Goal: Task Accomplishment & Management: Manage account settings

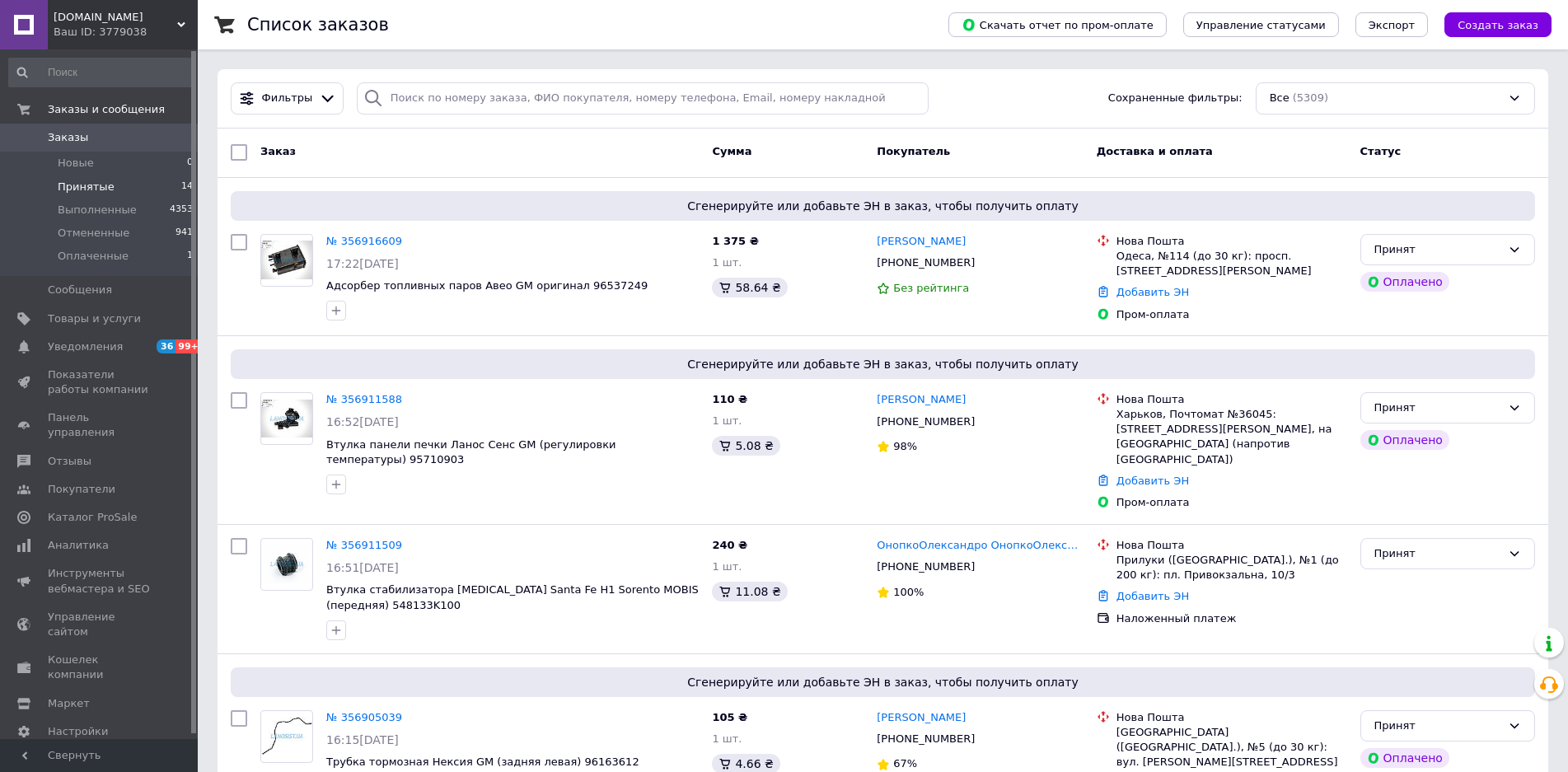
click at [85, 187] on span "Принятые" at bounding box center [86, 187] width 57 height 15
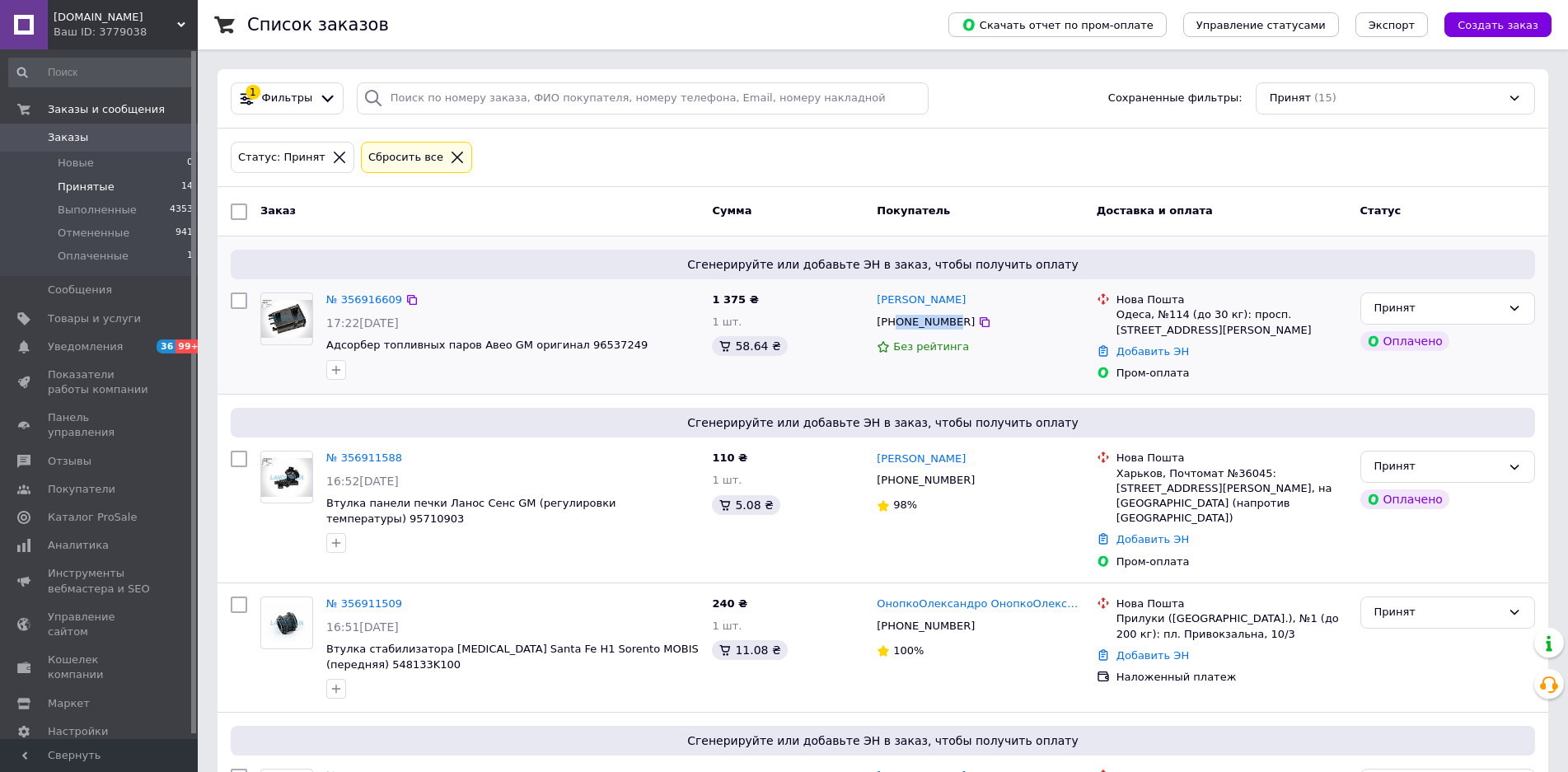
drag, startPoint x: 898, startPoint y: 323, endPoint x: 948, endPoint y: 328, distance: 50.2
click at [948, 328] on div "[PHONE_NUMBER]" at bounding box center [926, 323] width 104 height 22
copy div "0961382407"
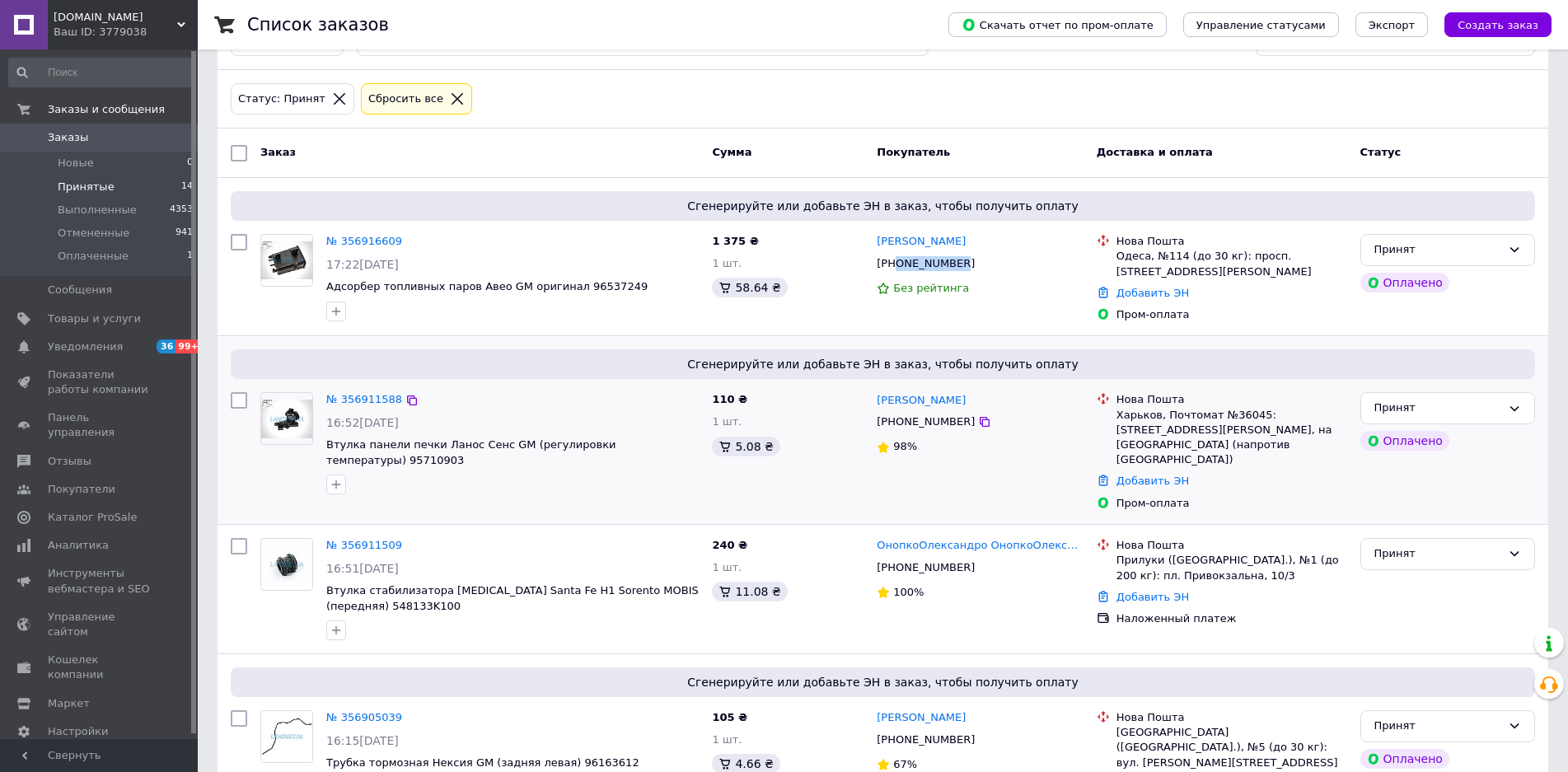
scroll to position [165, 0]
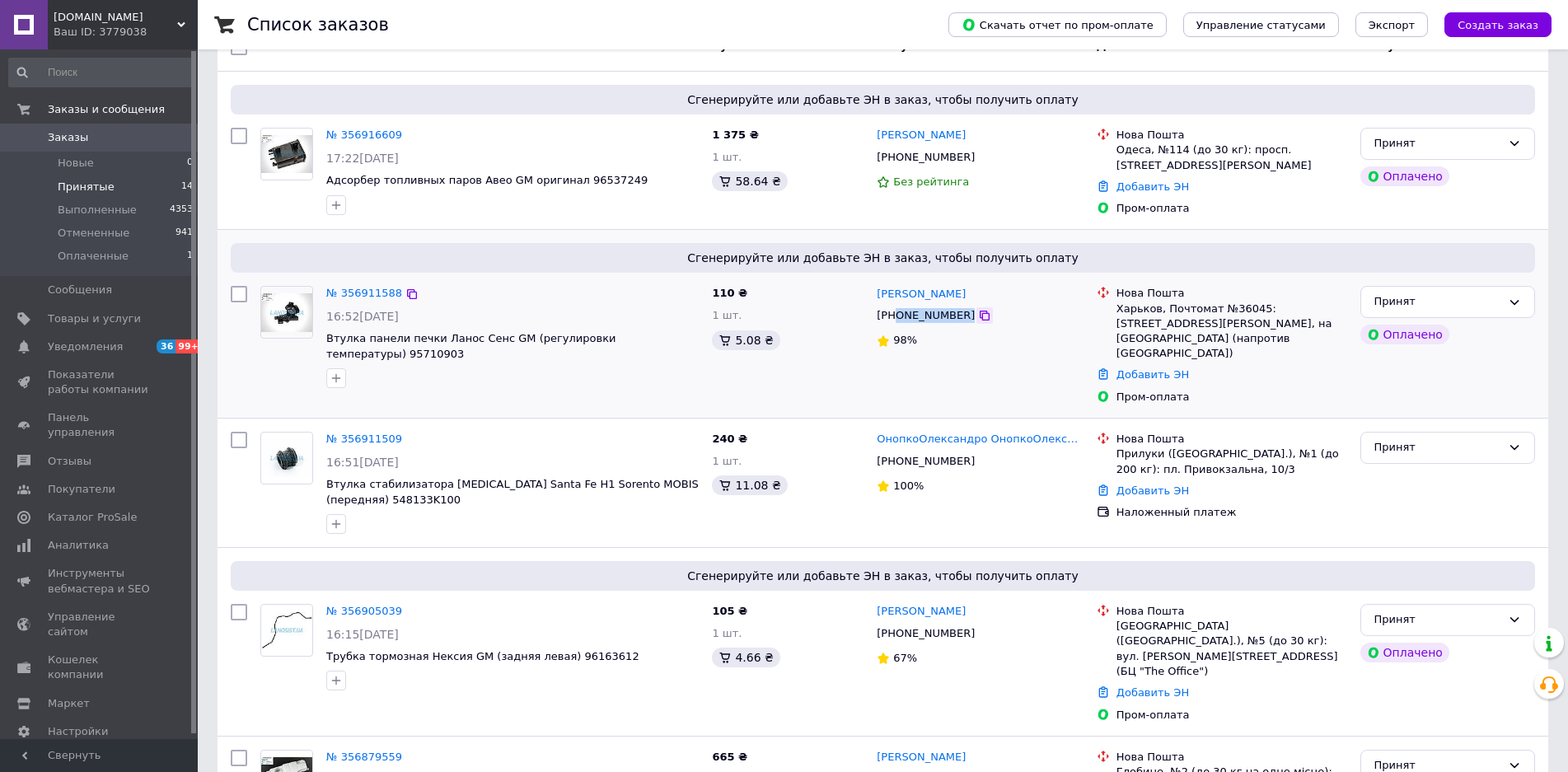
drag, startPoint x: 894, startPoint y: 317, endPoint x: 955, endPoint y: 316, distance: 61.0
click at [955, 316] on div "[PHONE_NUMBER]" at bounding box center [980, 316] width 210 height 18
copy div "0979843112"
drag, startPoint x: 893, startPoint y: 445, endPoint x: 960, endPoint y: 453, distance: 67.5
click at [960, 453] on div "[PHONE_NUMBER]" at bounding box center [980, 462] width 210 height 18
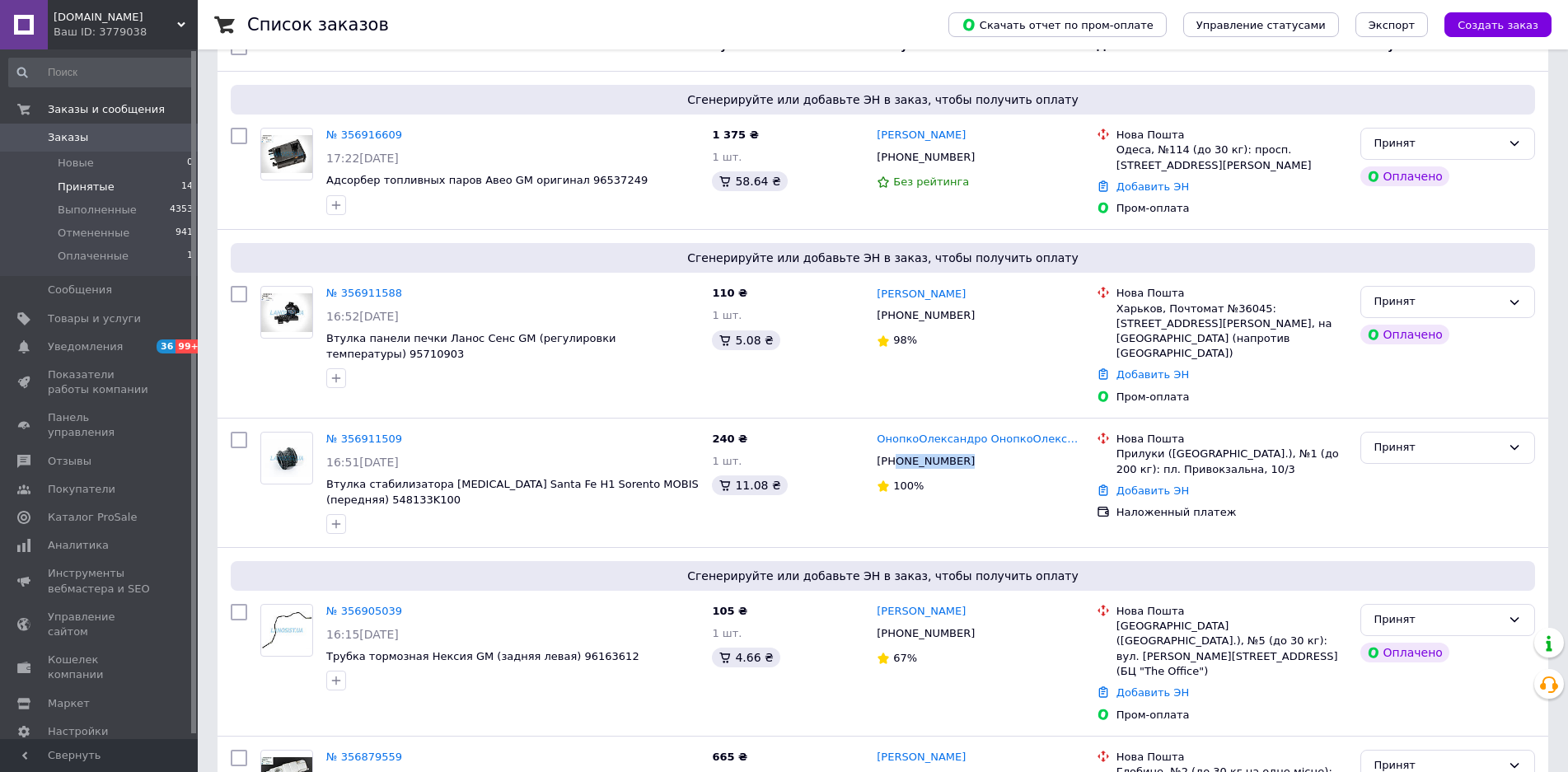
copy div "0999499384"
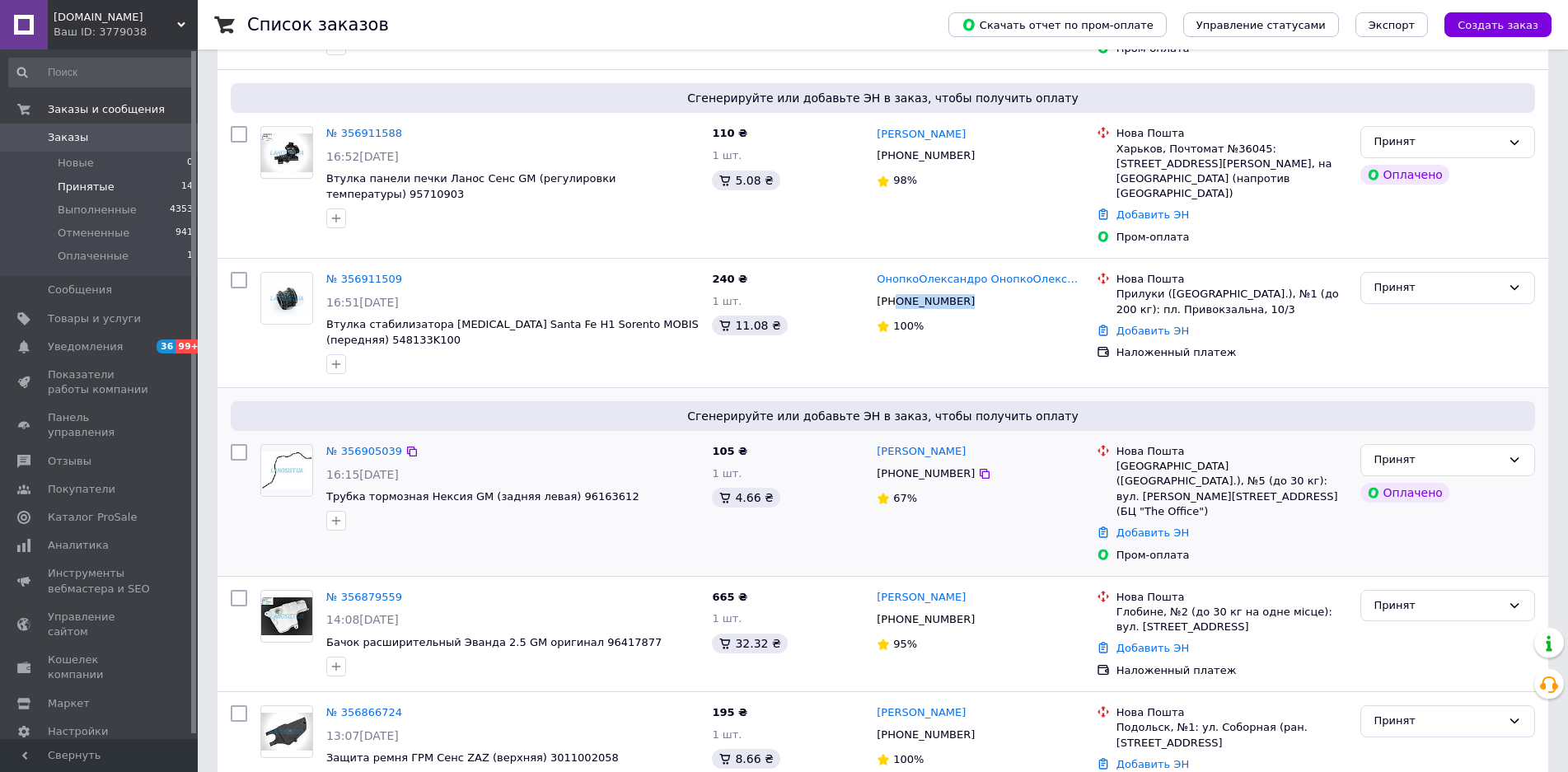
scroll to position [330, 0]
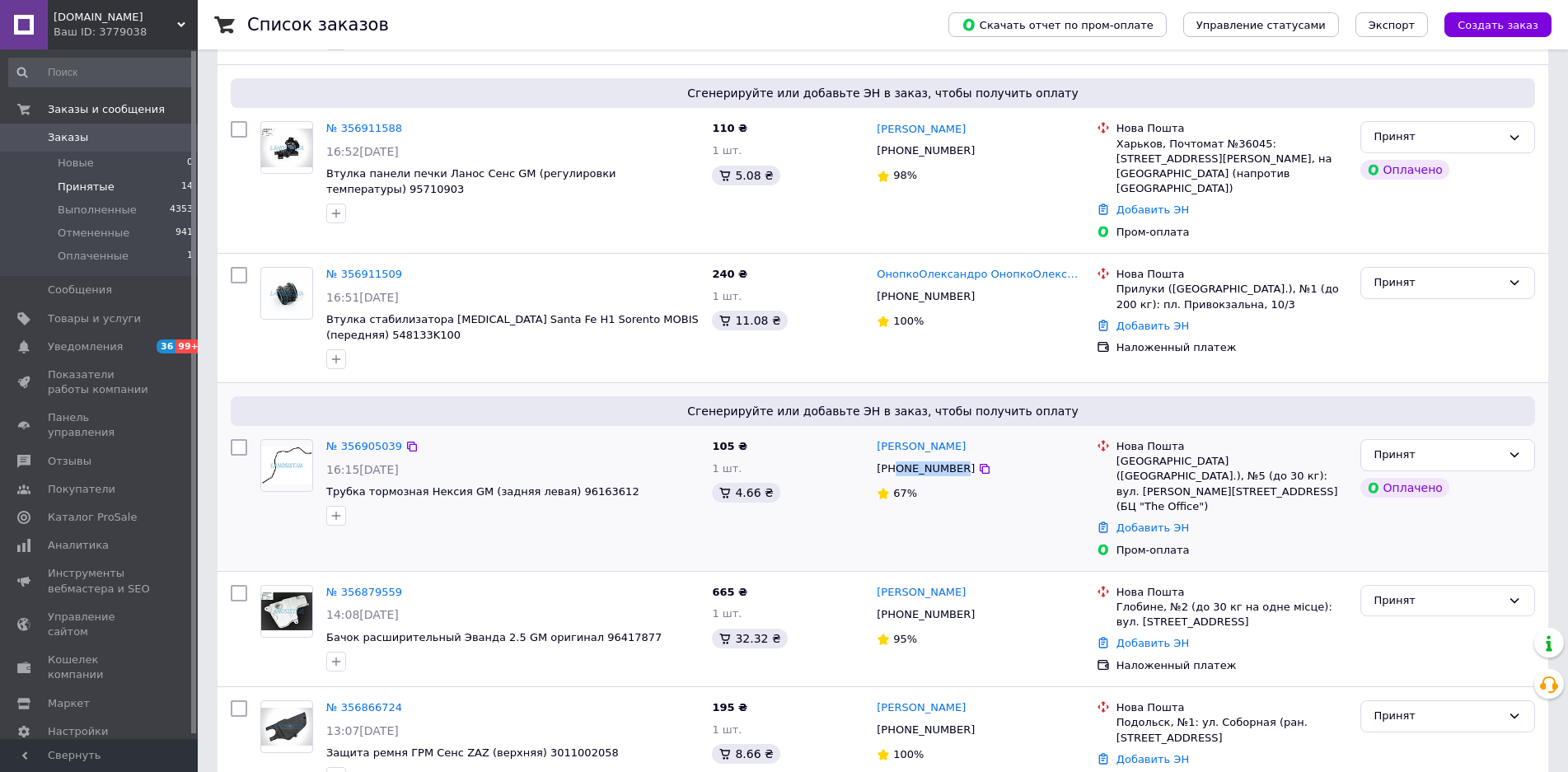
drag, startPoint x: 896, startPoint y: 455, endPoint x: 953, endPoint y: 455, distance: 57.0
click at [953, 458] on div "[PHONE_NUMBER]" at bounding box center [926, 469] width 104 height 22
copy div "0660271729"
click at [1149, 521] on link "Добавить ЭН" at bounding box center [1153, 527] width 73 height 13
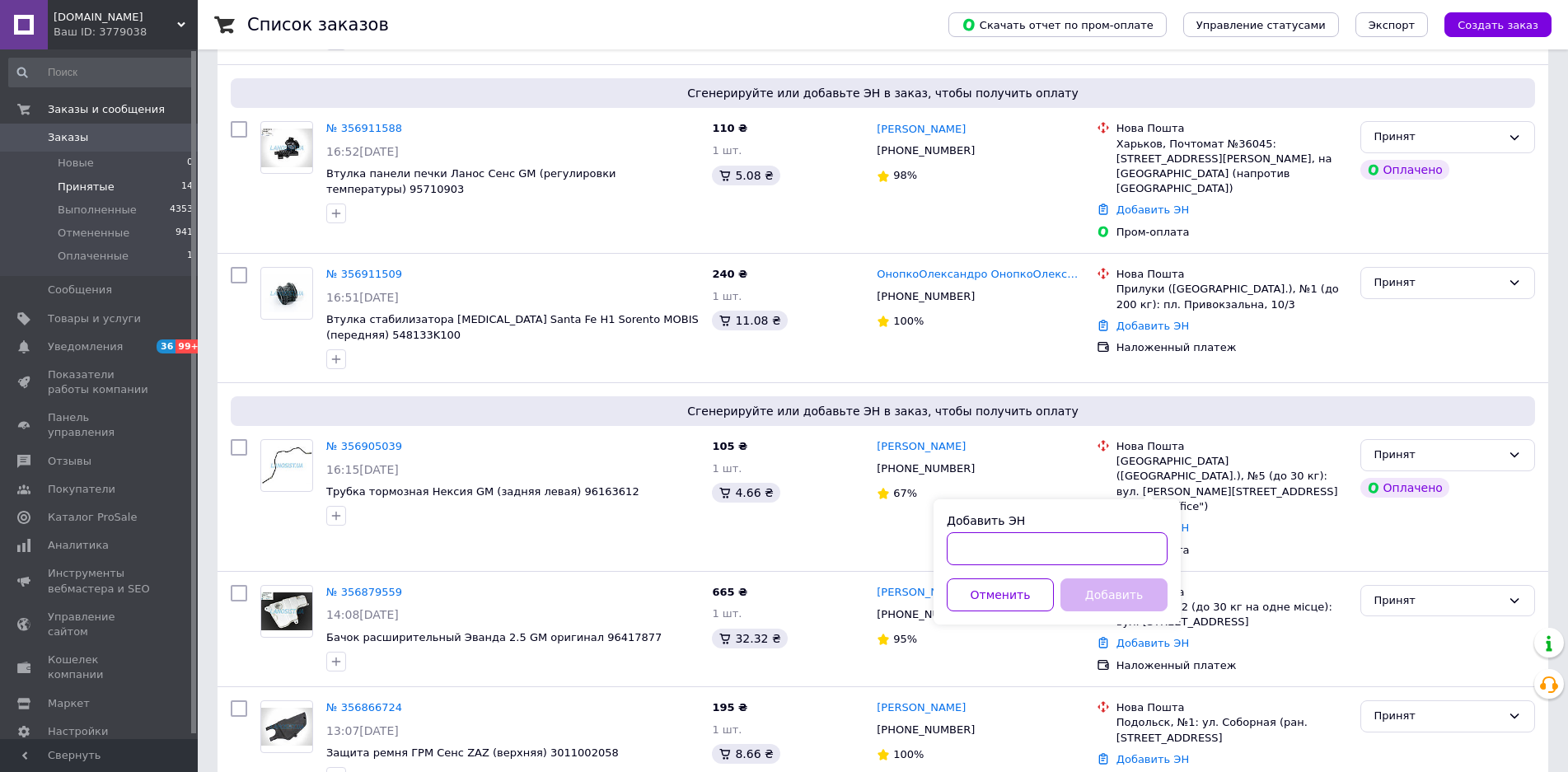
click at [1036, 532] on input "Добавить ЭН" at bounding box center [1057, 548] width 221 height 33
paste input "20451225258883"
type input "20451225258883"
click at [1094, 598] on button "Добавить" at bounding box center [1114, 595] width 107 height 33
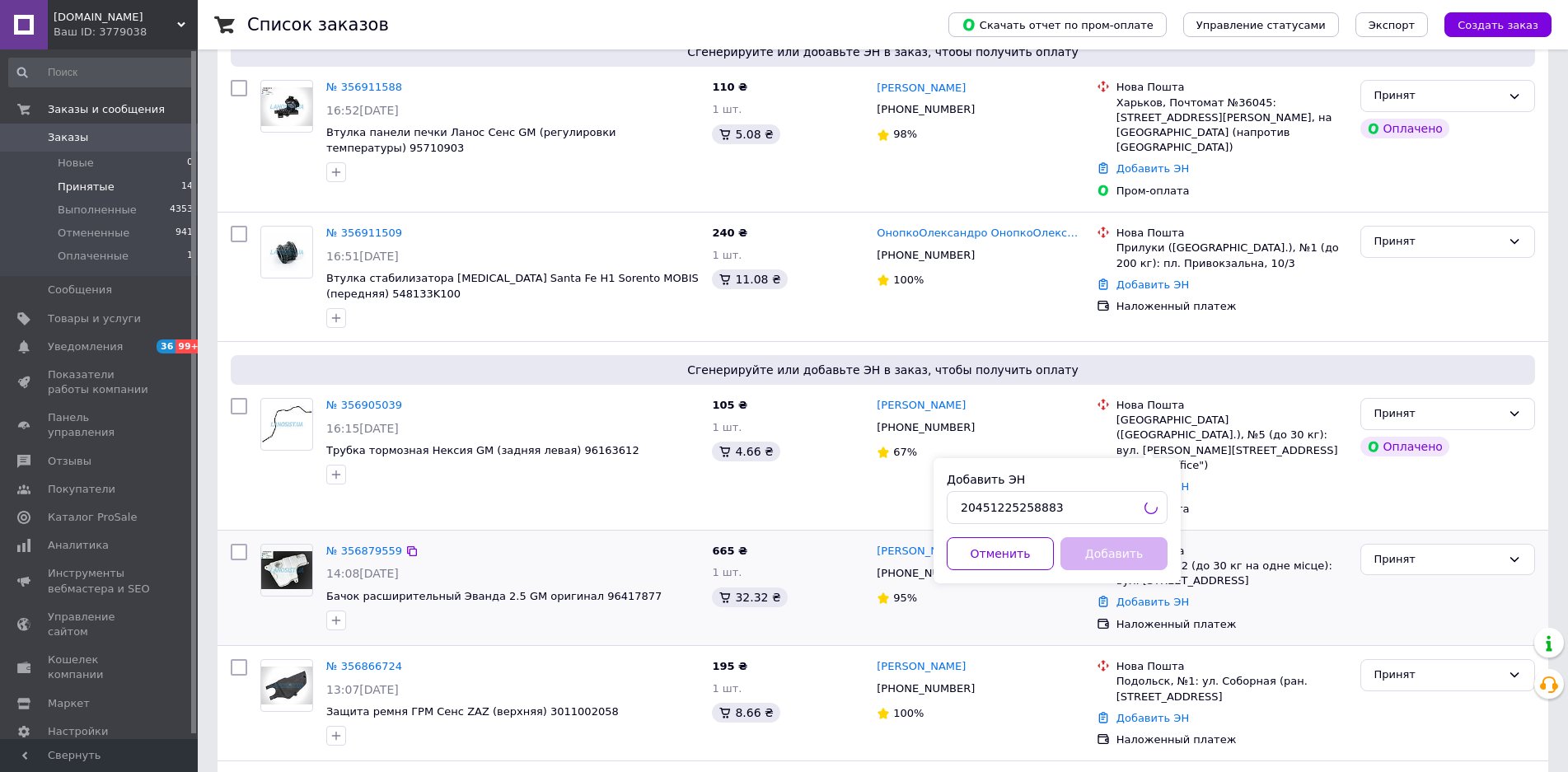
scroll to position [495, 0]
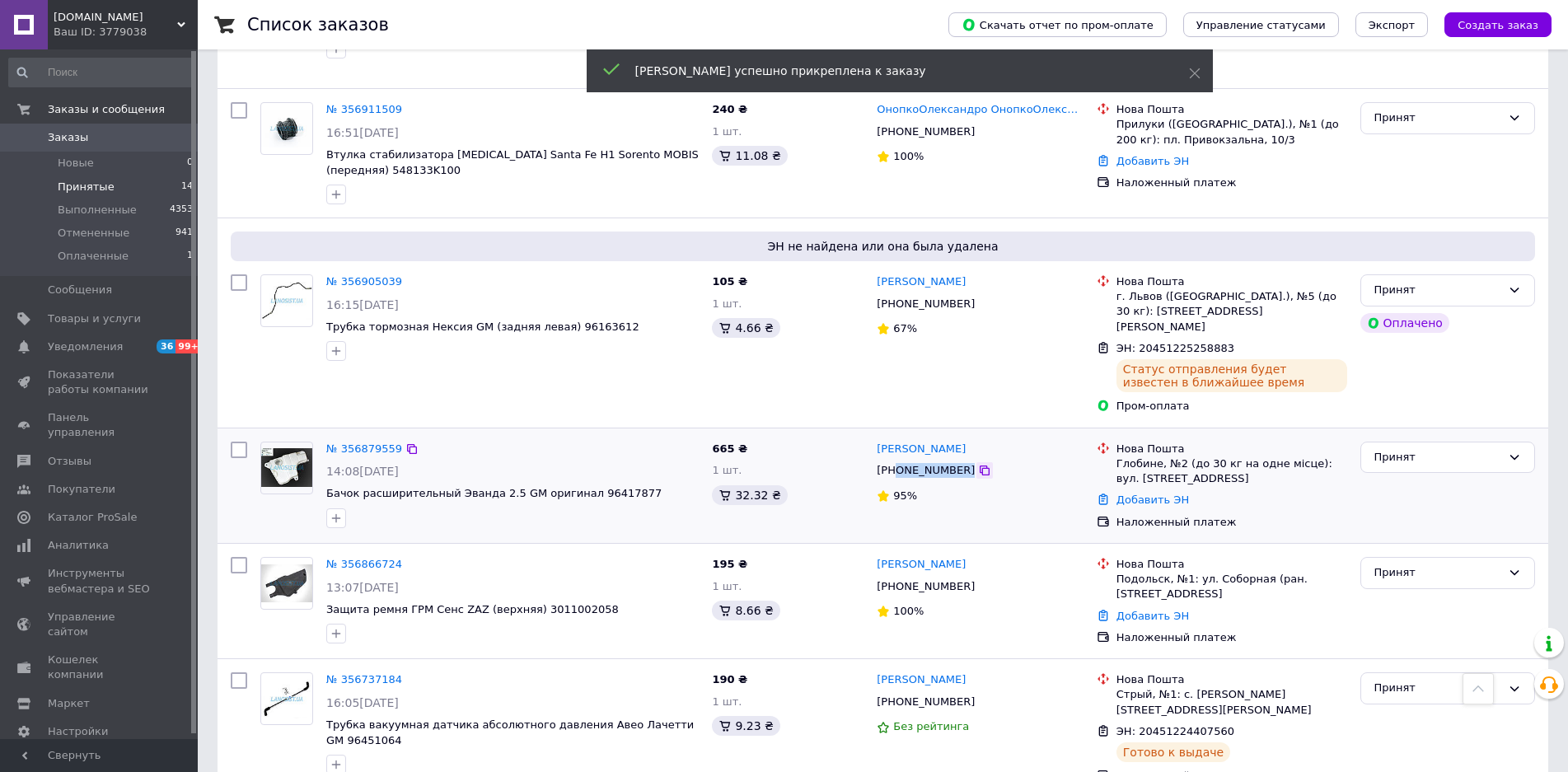
drag, startPoint x: 895, startPoint y: 444, endPoint x: 956, endPoint y: 444, distance: 61.0
click at [956, 461] on div "[PHONE_NUMBER]" at bounding box center [980, 470] width 210 height 18
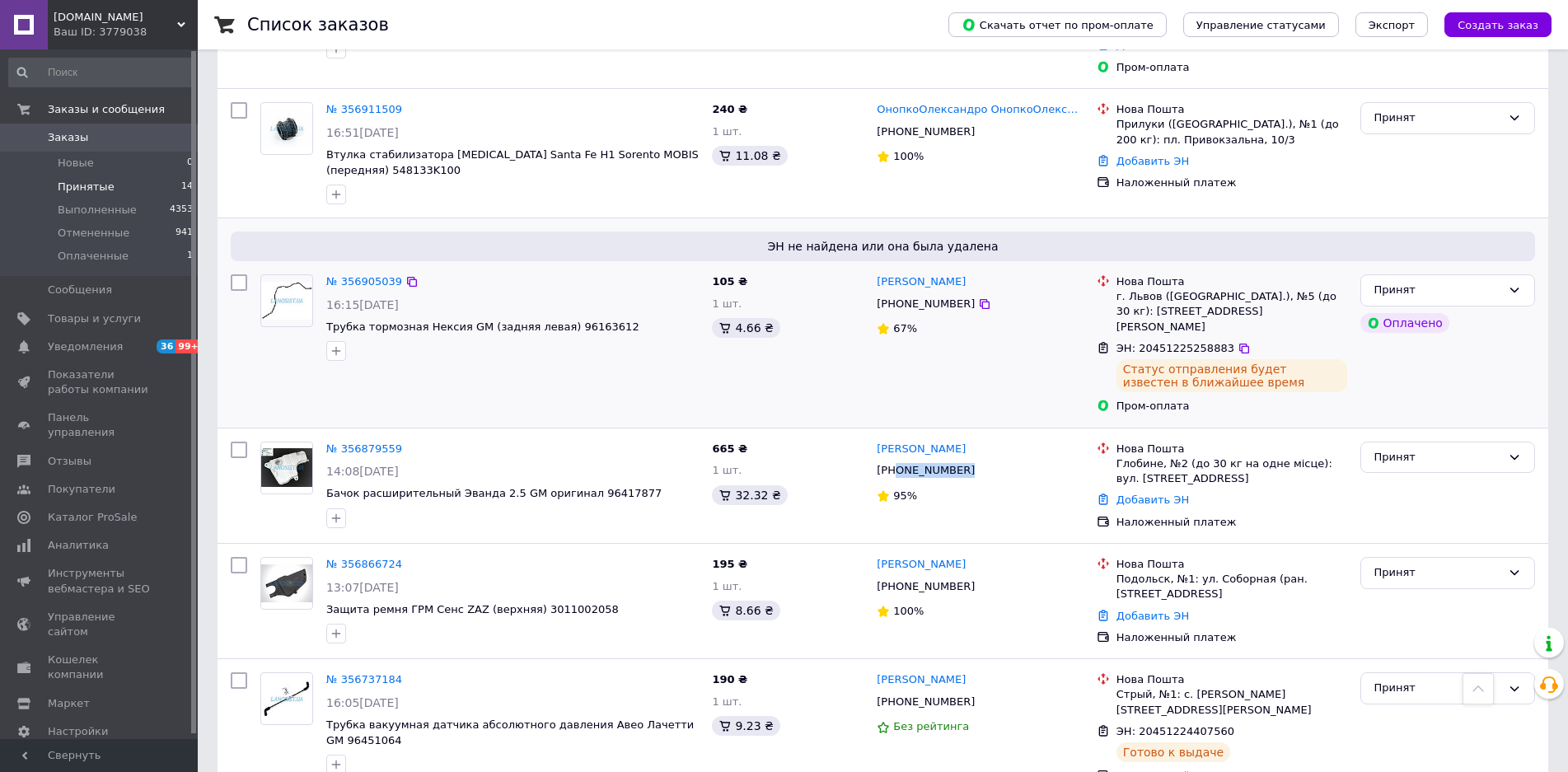
copy div "0685513744"
click at [1148, 494] on link "Добавить ЭН" at bounding box center [1153, 500] width 73 height 13
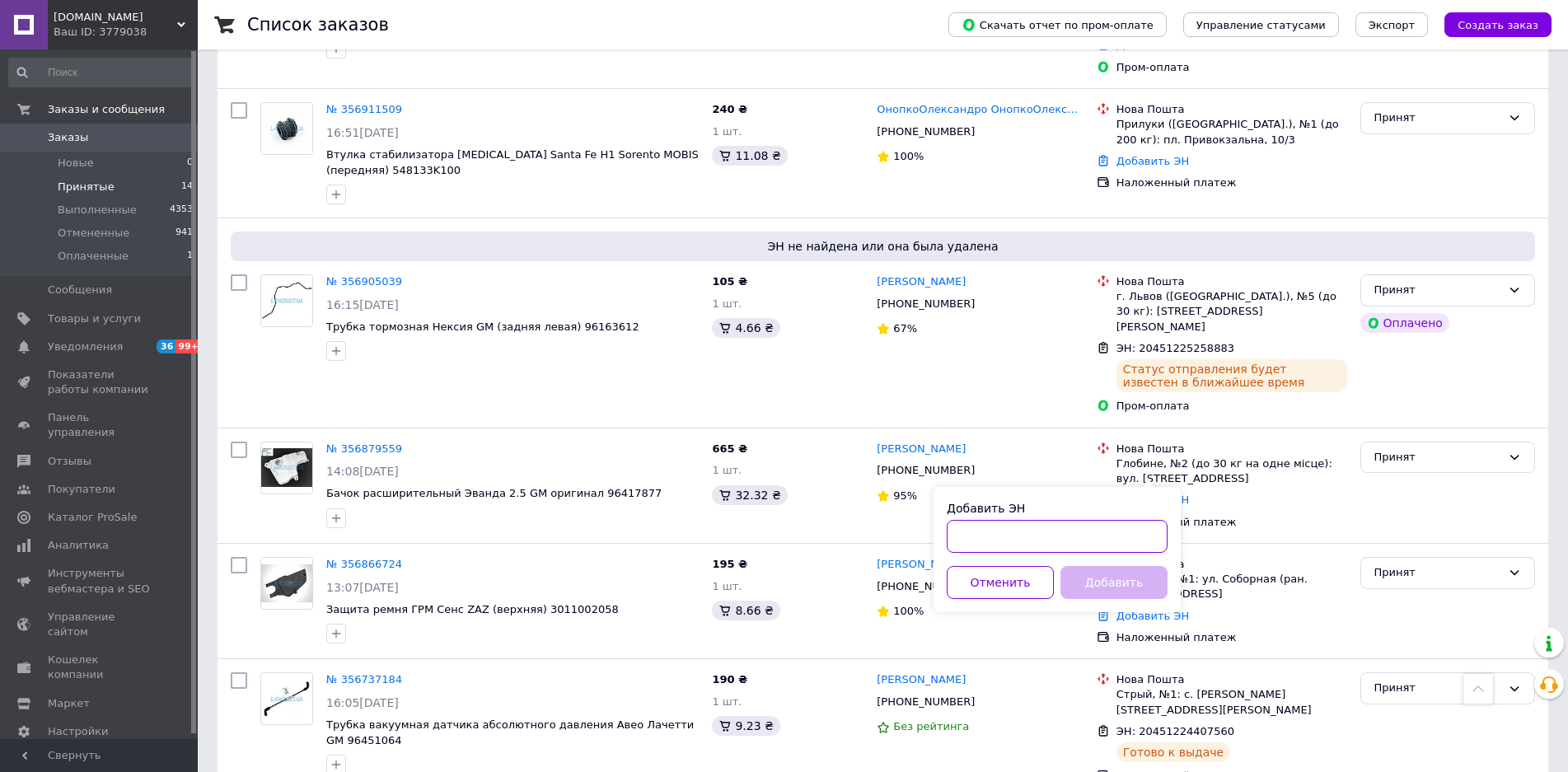
click at [1065, 551] on input "Добавить ЭН" at bounding box center [1057, 536] width 221 height 33
paste input "20451225080702"
type input "20451225080702"
click at [1091, 583] on button "Добавить" at bounding box center [1114, 582] width 107 height 33
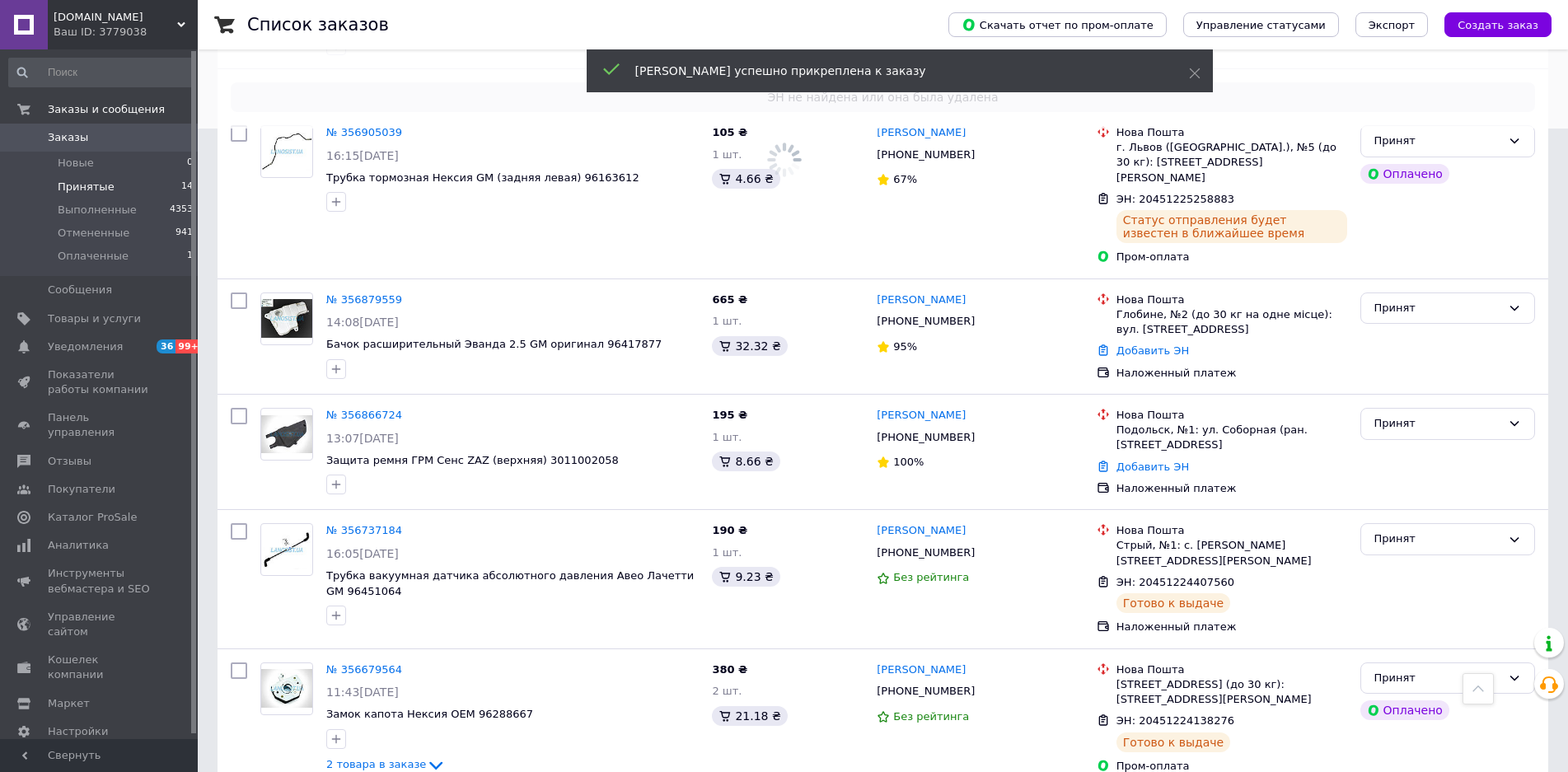
scroll to position [659, 0]
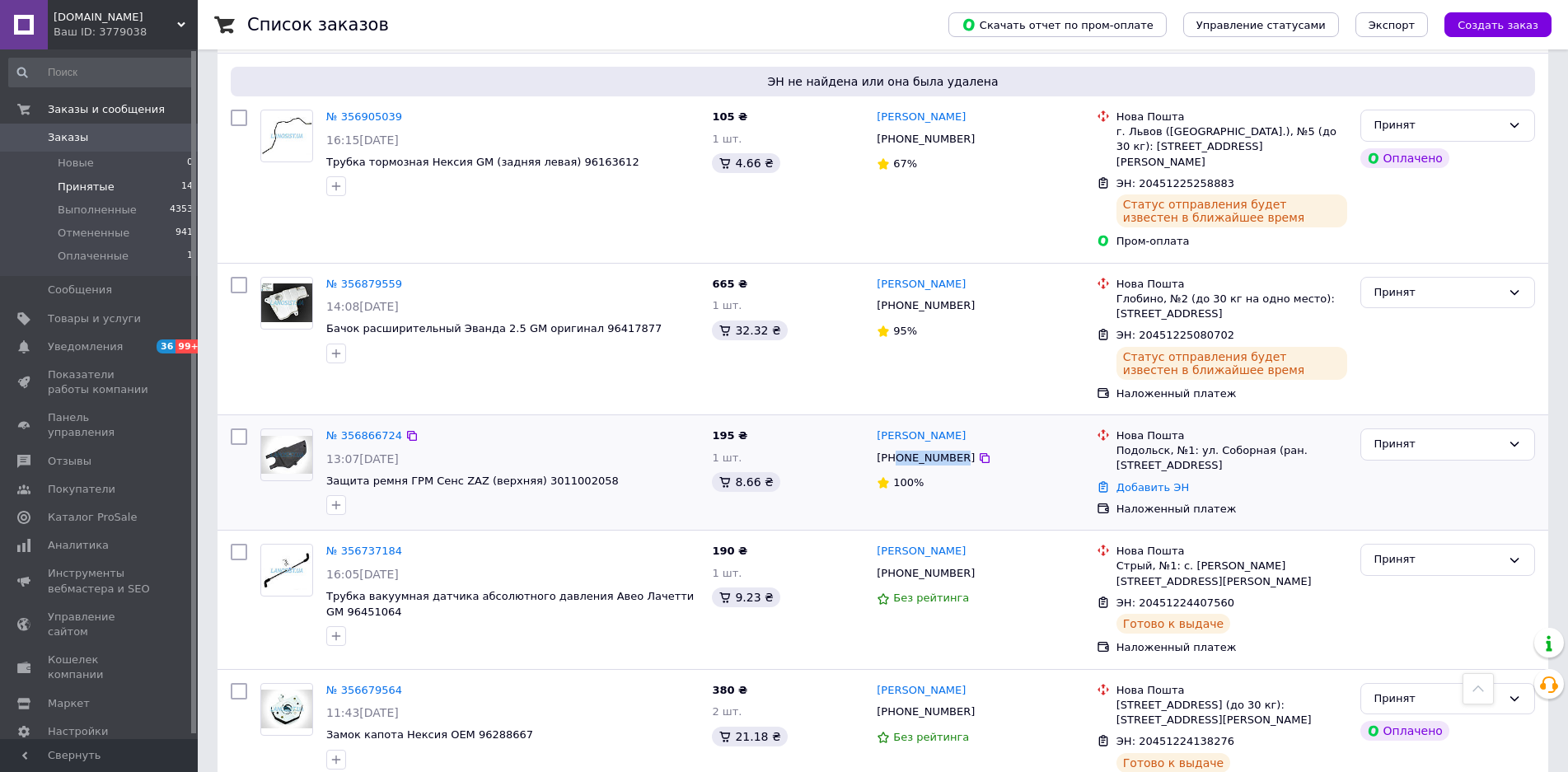
drag, startPoint x: 898, startPoint y: 429, endPoint x: 951, endPoint y: 428, distance: 53.0
click at [951, 448] on div "[PHONE_NUMBER]" at bounding box center [926, 459] width 104 height 22
copy div "0505848777"
click at [1141, 481] on link "Добавить ЭН" at bounding box center [1153, 487] width 73 height 13
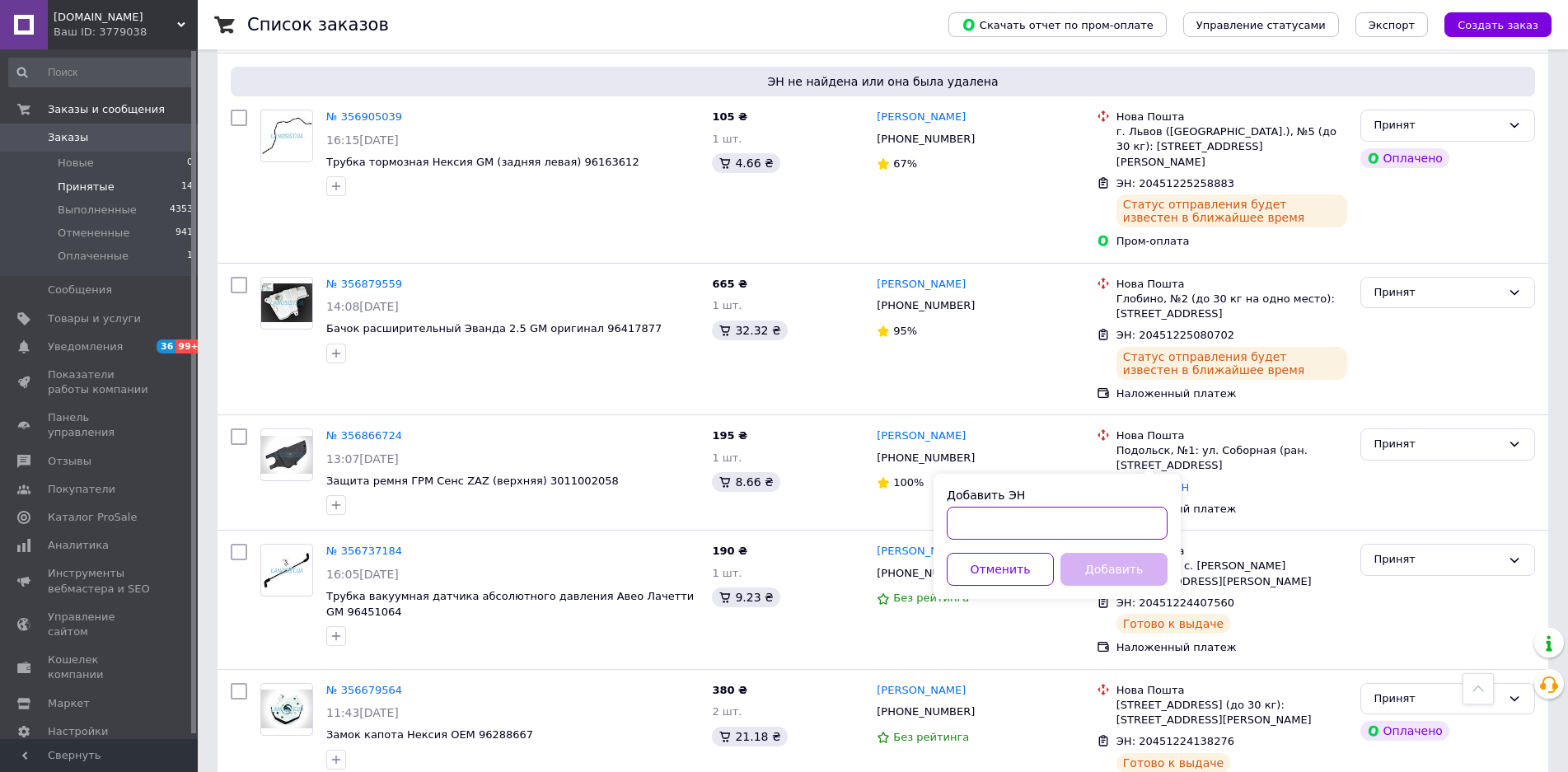
click at [1073, 510] on input "Добавить ЭН" at bounding box center [1057, 523] width 221 height 33
paste input "20451225006588"
type input "20451225006588"
click at [1090, 571] on button "Добавить" at bounding box center [1114, 569] width 107 height 33
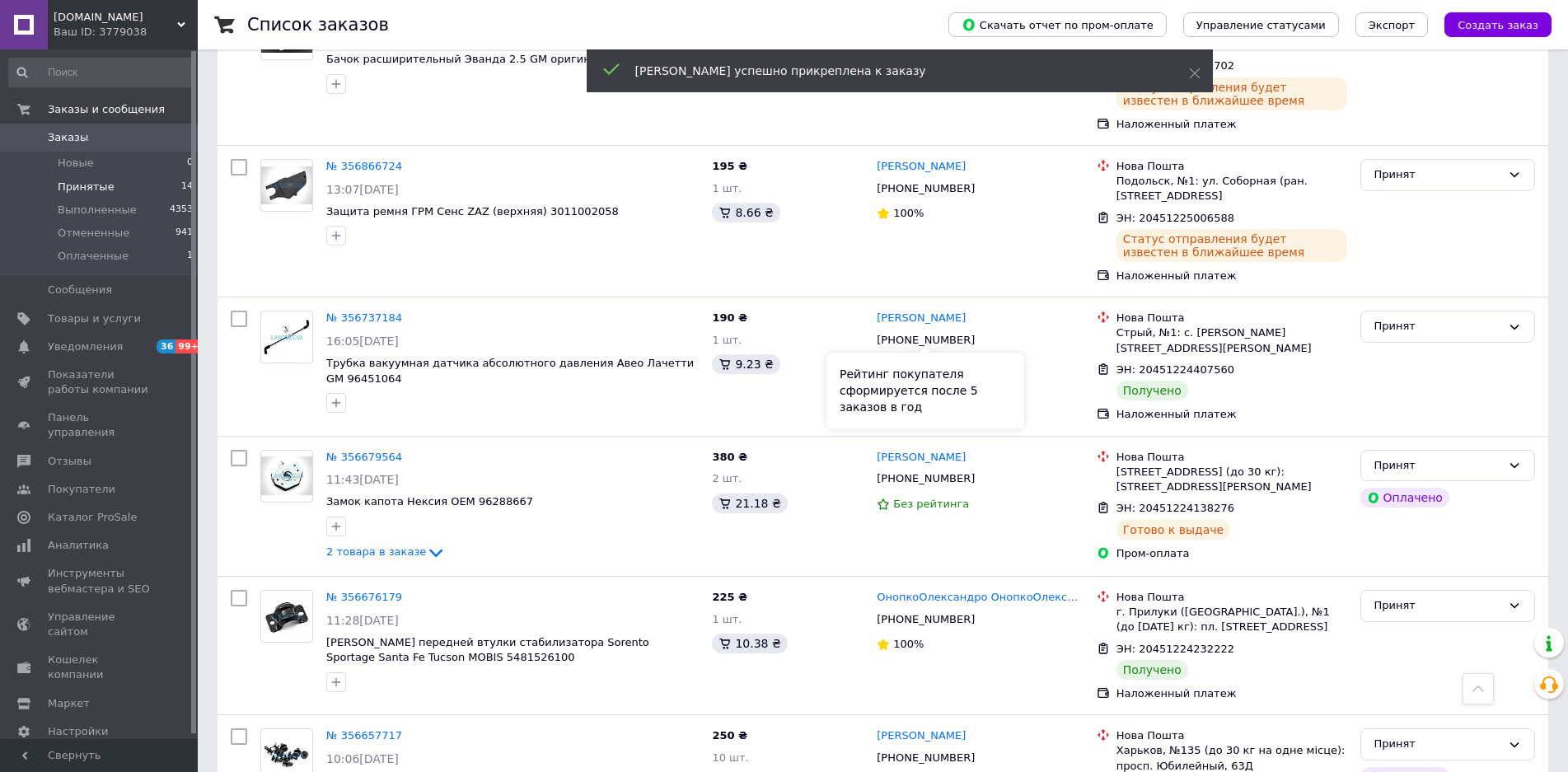
scroll to position [989, 0]
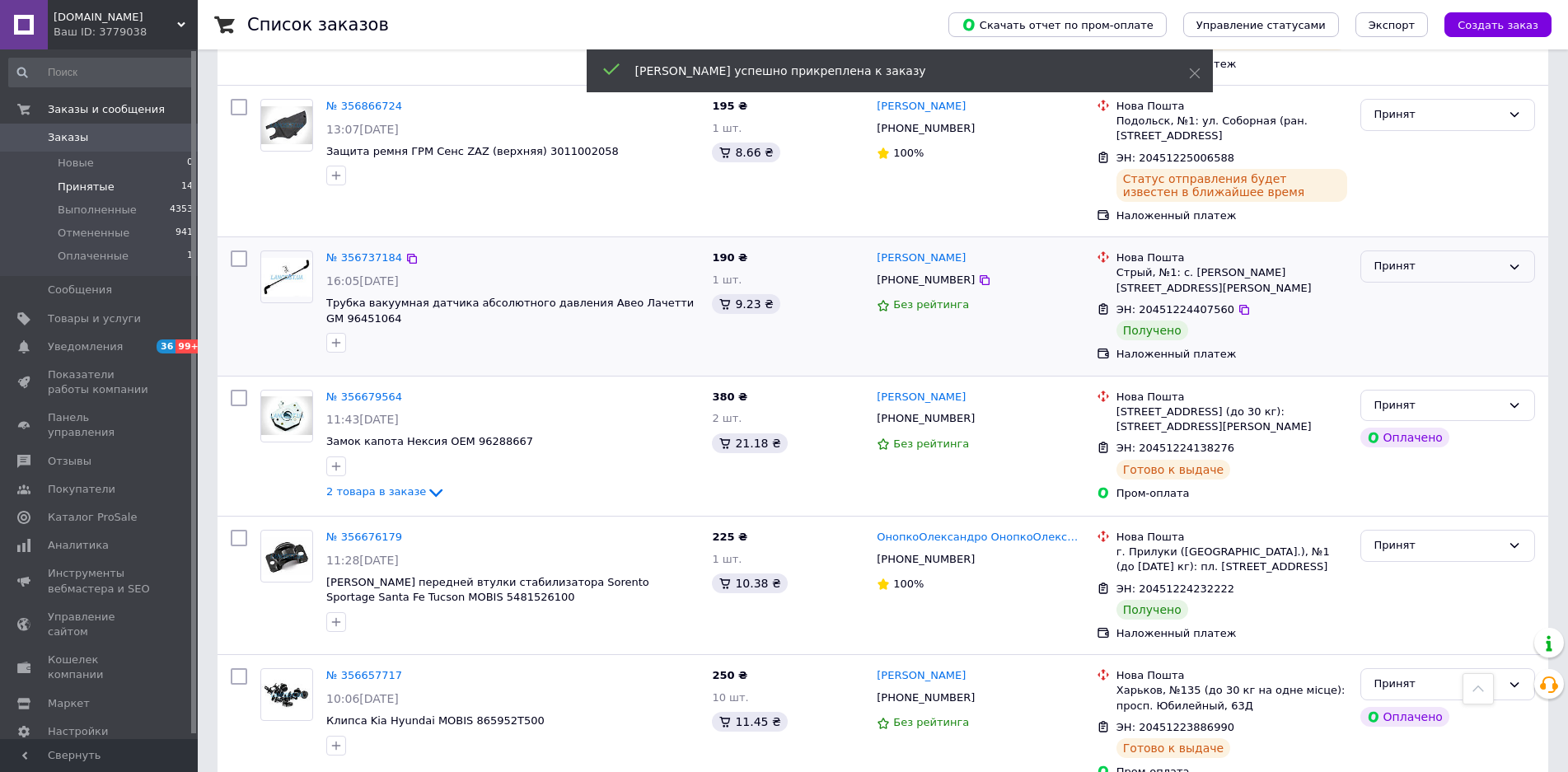
click at [1391, 258] on div "Принят" at bounding box center [1438, 267] width 127 height 18
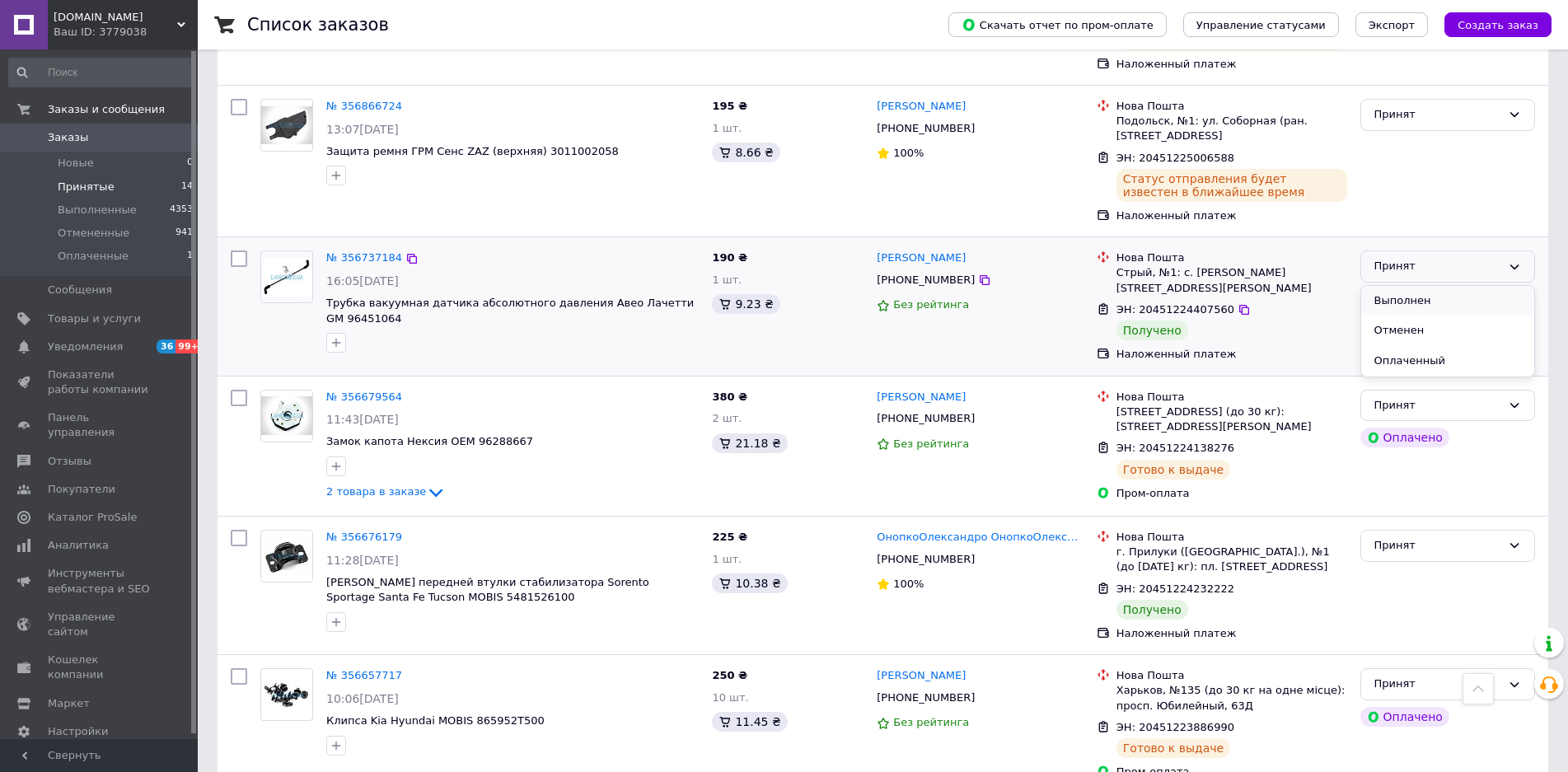
click at [1405, 286] on li "Выполнен" at bounding box center [1448, 301] width 173 height 31
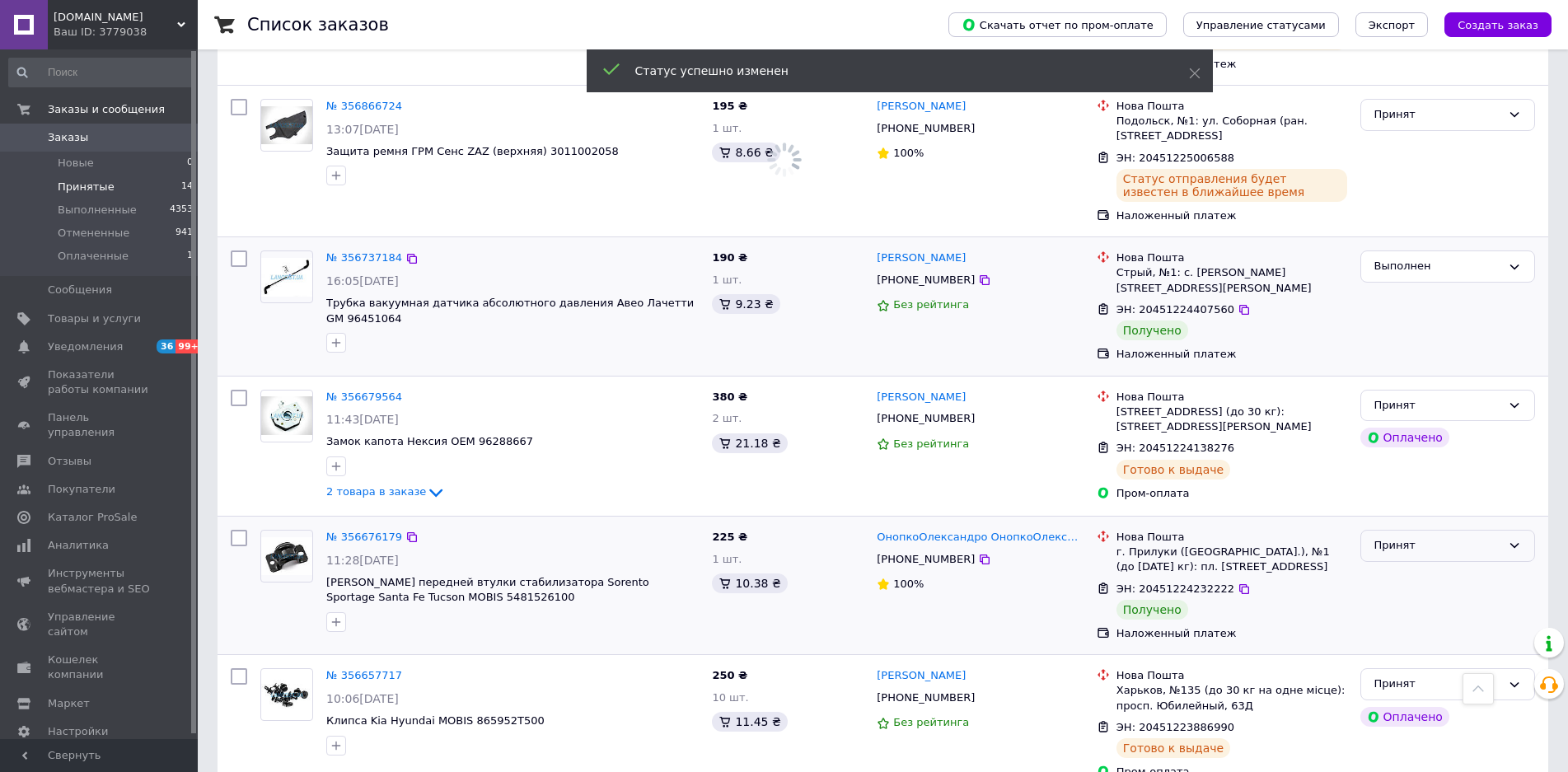
click at [1398, 537] on div "Принят" at bounding box center [1438, 546] width 127 height 18
click at [1400, 566] on li "Выполнен" at bounding box center [1448, 581] width 173 height 31
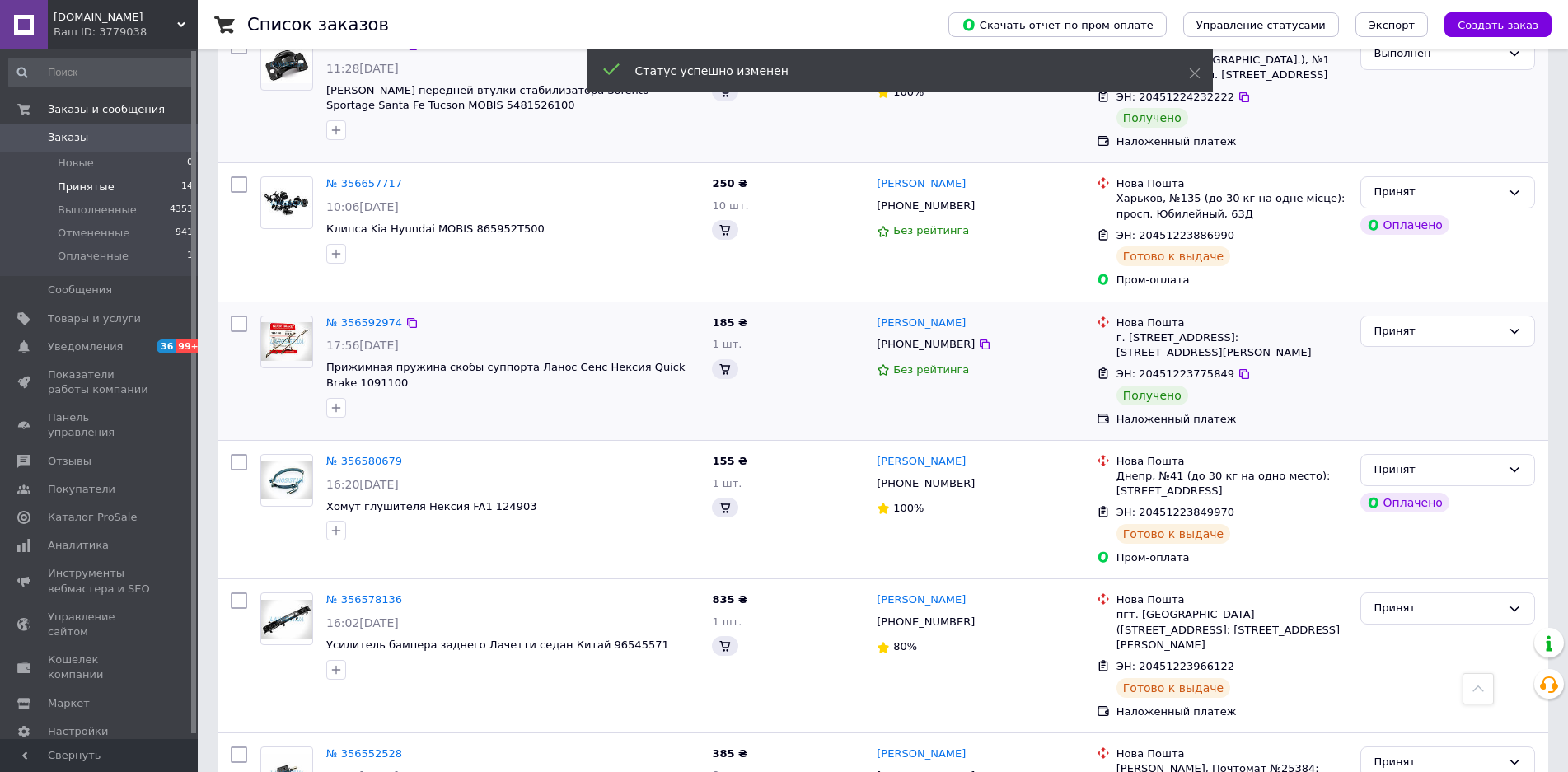
scroll to position [1484, 0]
click at [1403, 321] on div "Принят" at bounding box center [1438, 329] width 127 height 18
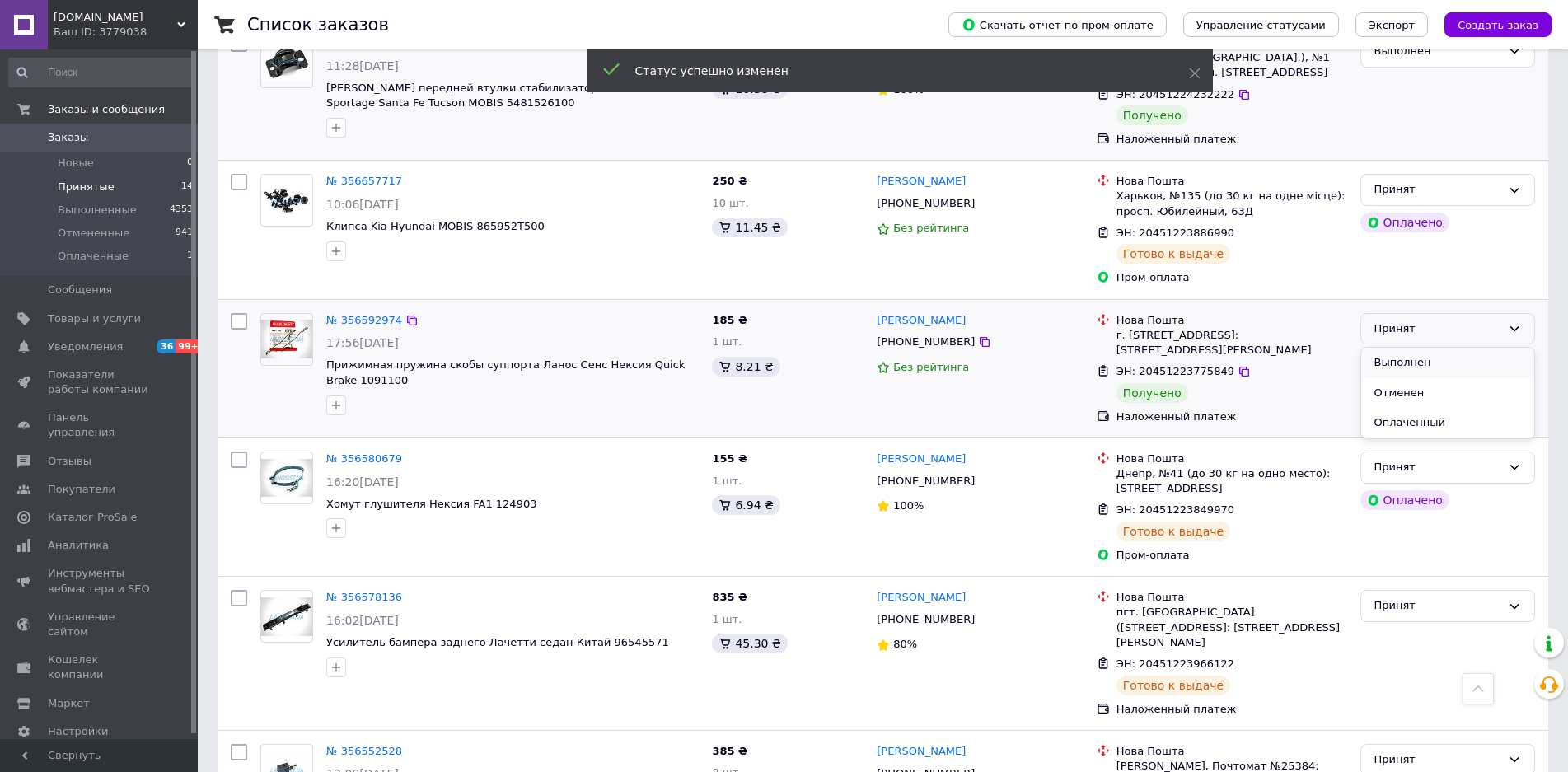
click at [1393, 348] on li "Выполнен" at bounding box center [1448, 363] width 173 height 31
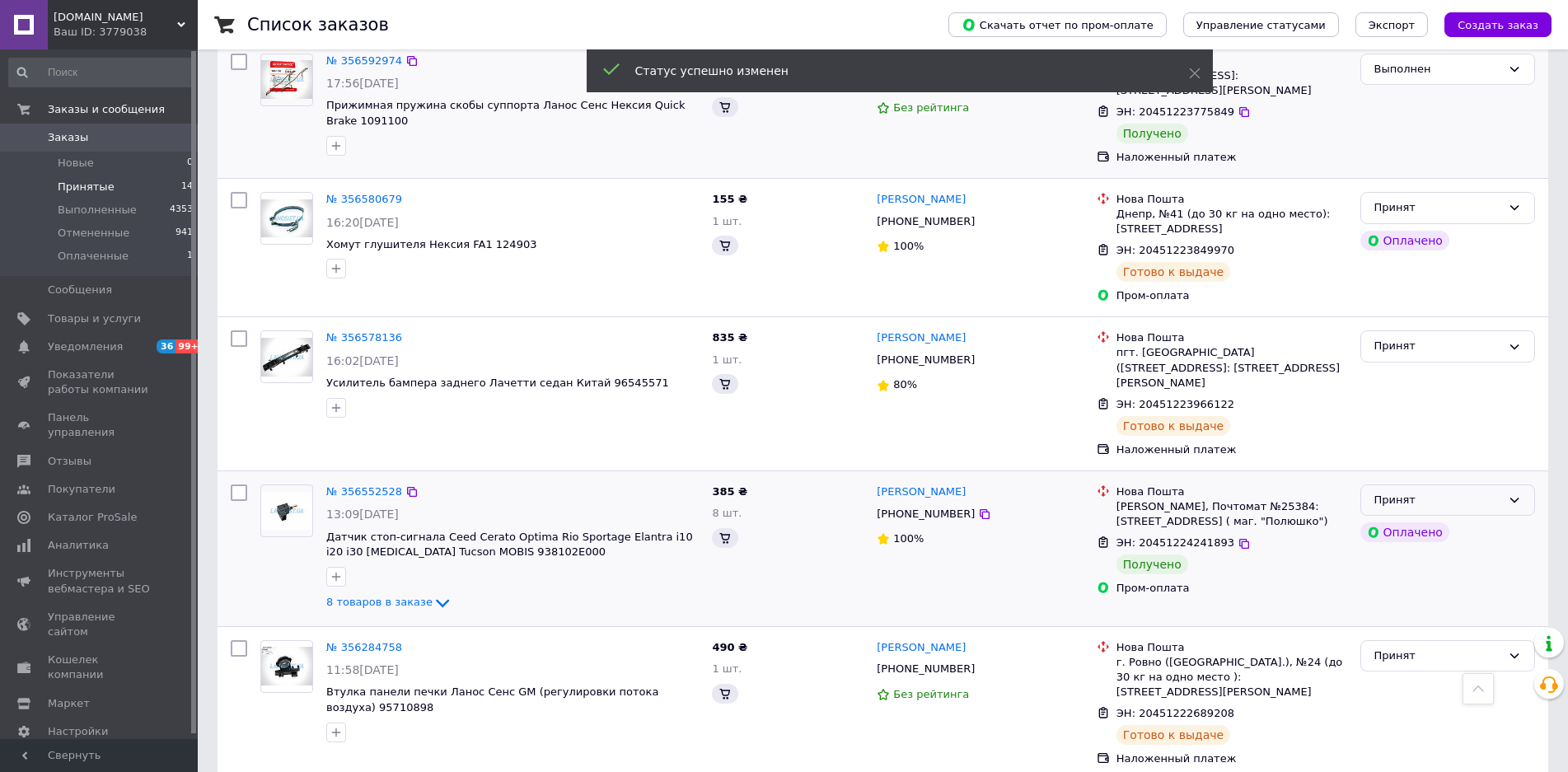
scroll to position [1700, 0]
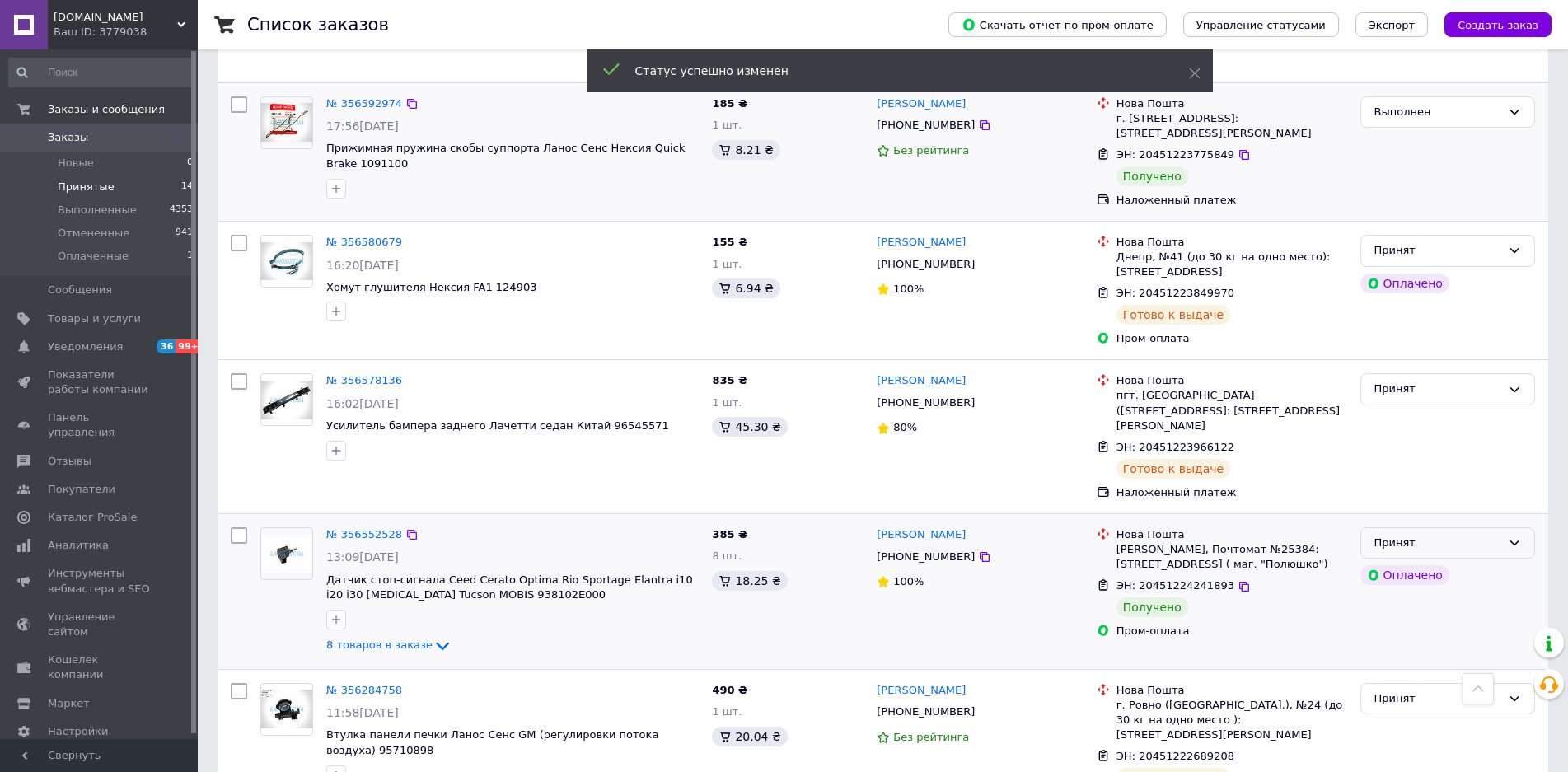
click at [1459, 535] on div "Принят" at bounding box center [1438, 543] width 127 height 18
click at [1449, 562] on li "Выполнен" at bounding box center [1448, 577] width 173 height 31
click at [85, 318] on span "Товары и услуги" at bounding box center [94, 319] width 93 height 15
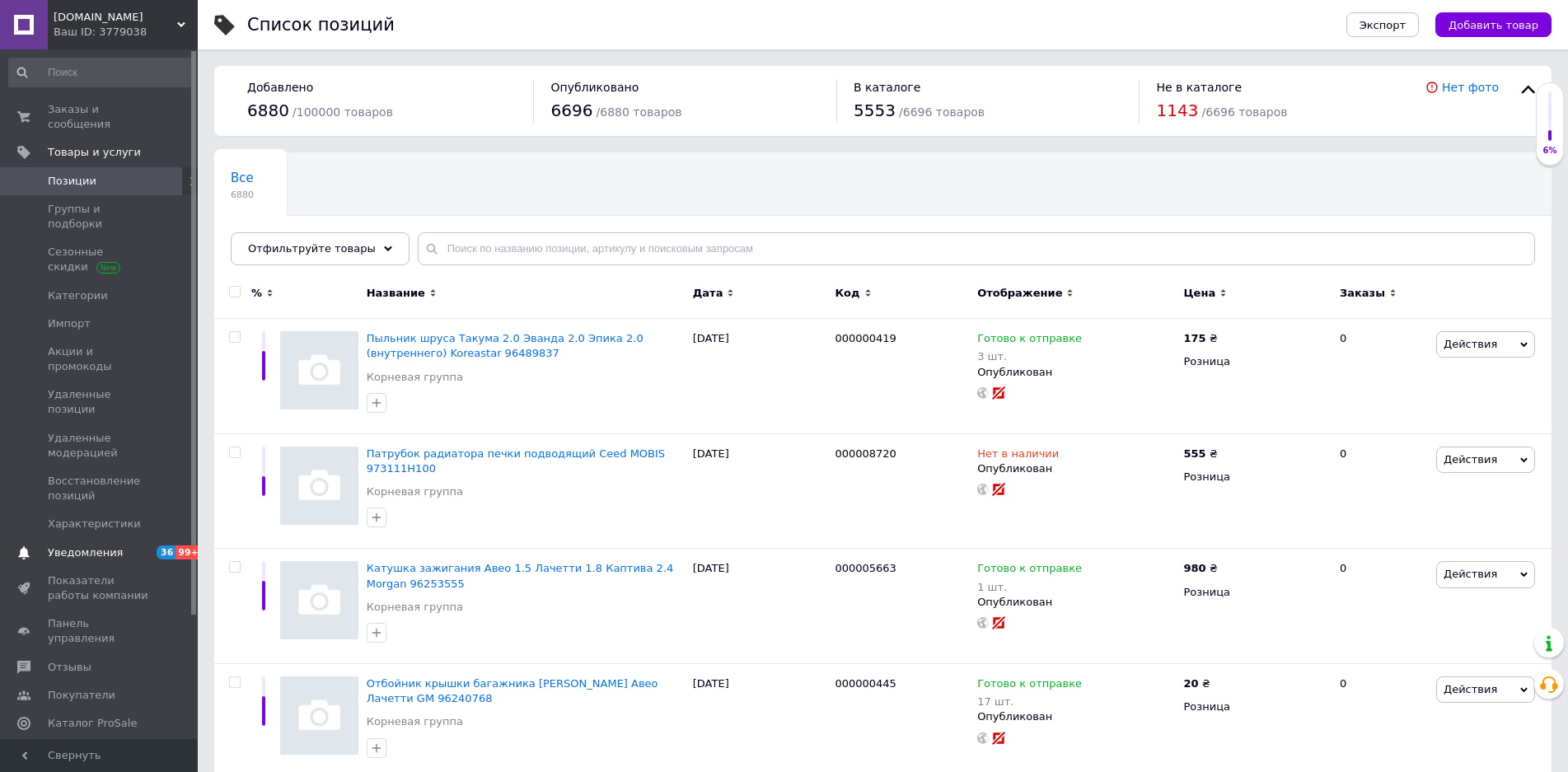
click at [79, 546] on span "Уведомления" at bounding box center [85, 553] width 75 height 15
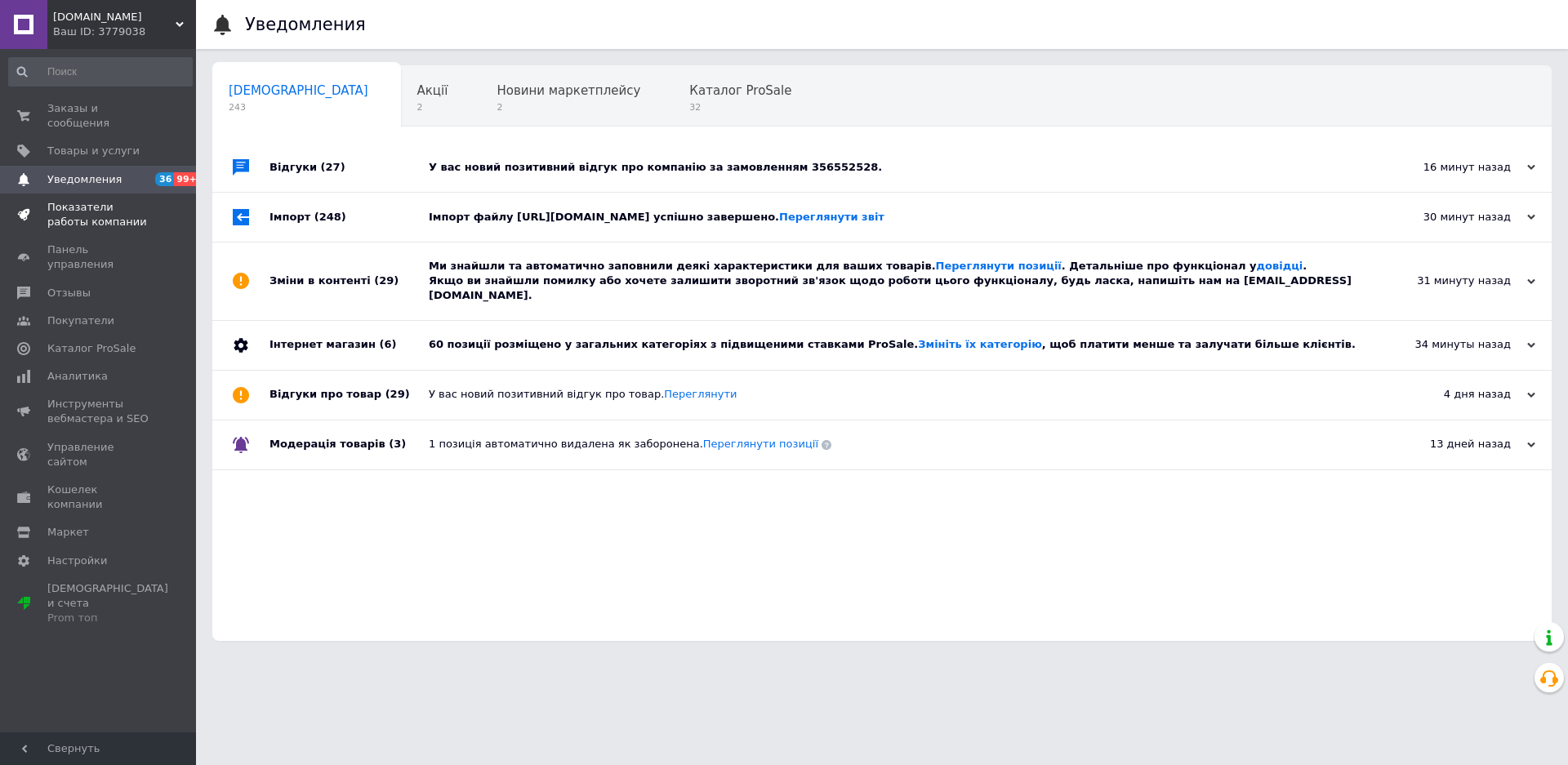
click at [76, 200] on span "Показатели работы компании" at bounding box center [99, 215] width 103 height 30
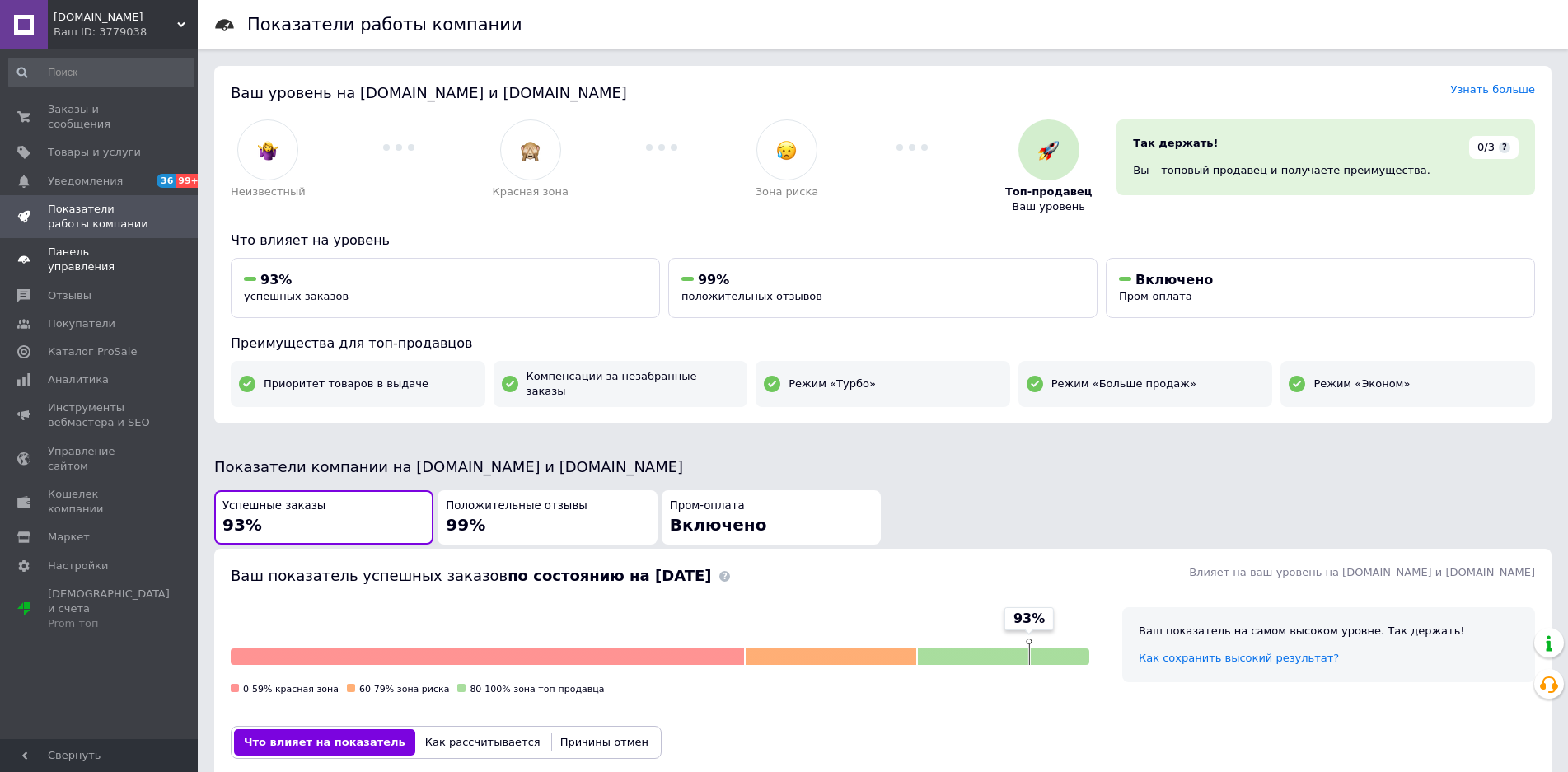
click at [80, 245] on span "Панель управления" at bounding box center [99, 260] width 104 height 30
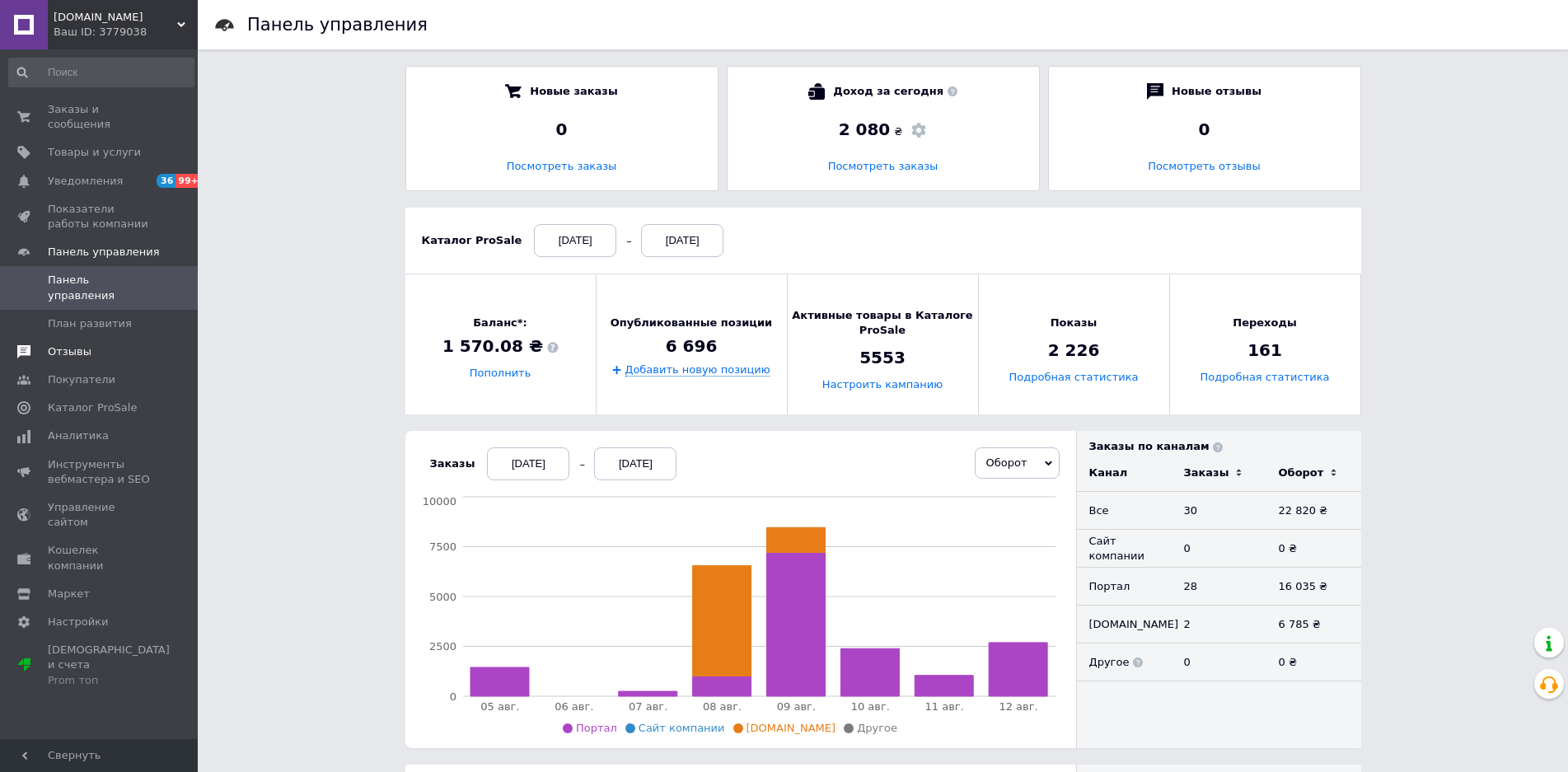
click at [63, 344] on span "Отзывы" at bounding box center [69, 352] width 43 height 15
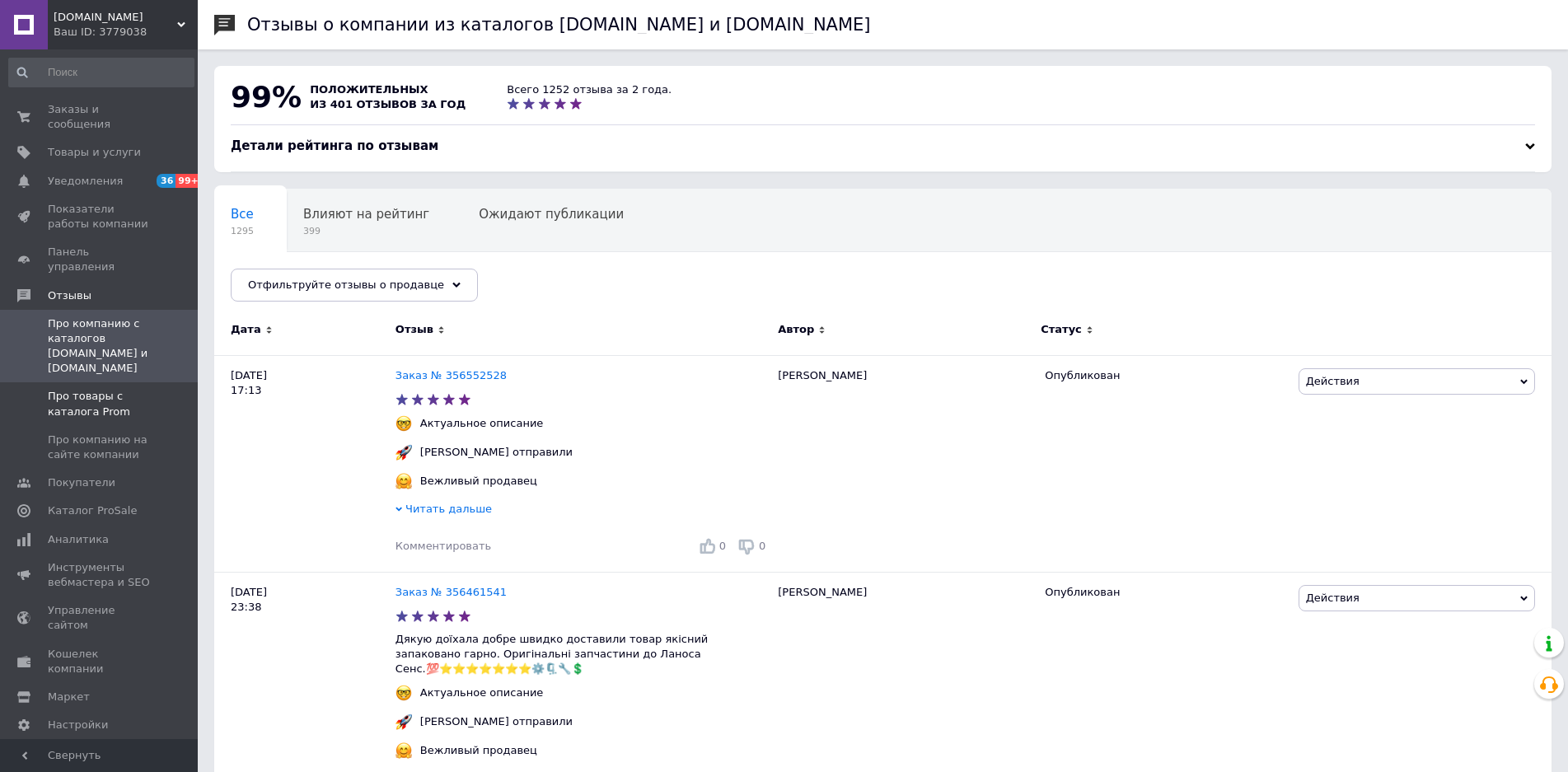
click at [84, 389] on span "Про товары с каталога Prom" at bounding box center [99, 404] width 104 height 30
